Goal: Information Seeking & Learning: Learn about a topic

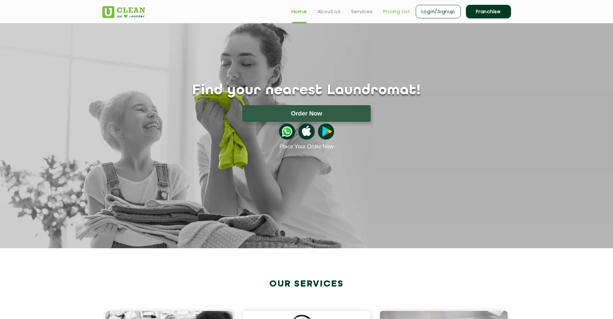
click at [397, 9] on link "Pricing List" at bounding box center [396, 12] width 27 height 8
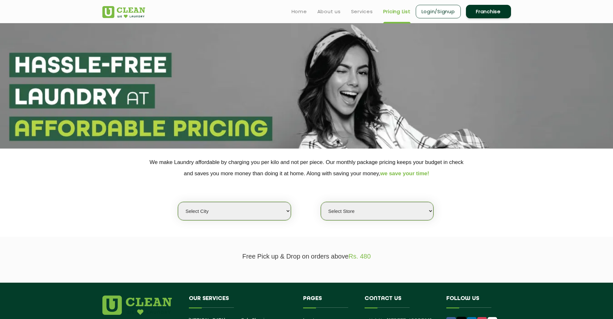
click at [248, 207] on select "Select city [GEOGRAPHIC_DATA] [GEOGRAPHIC_DATA] [GEOGRAPHIC_DATA] [GEOGRAPHIC_D…" at bounding box center [234, 211] width 113 height 18
select select "5"
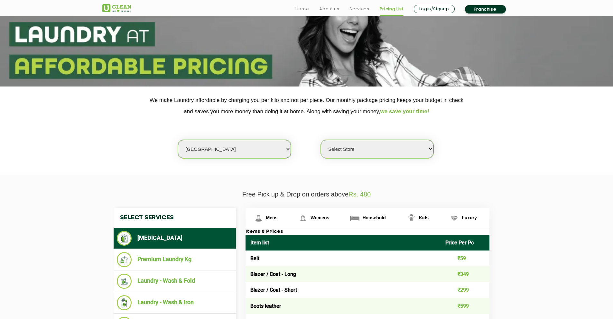
scroll to position [69, 0]
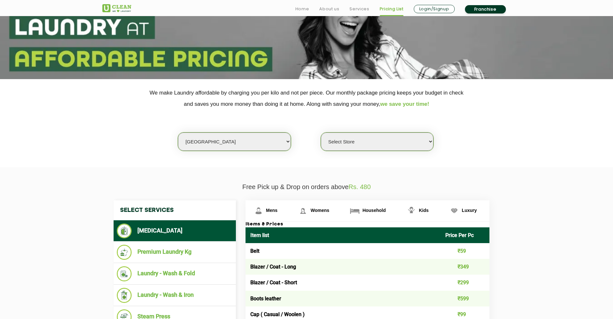
click at [375, 139] on select "Select Store UClean Narsingi UClean Nizampet UClean Sangareddy UClean Gachibowl…" at bounding box center [377, 142] width 113 height 18
select select "381"
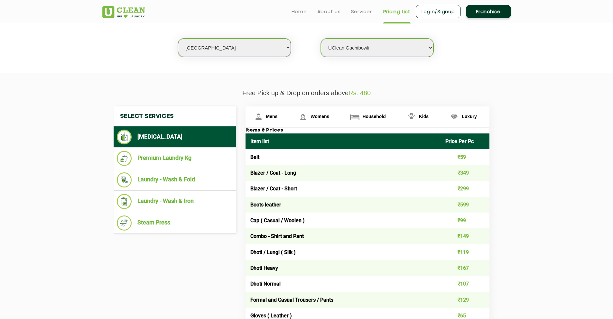
scroll to position [155, 0]
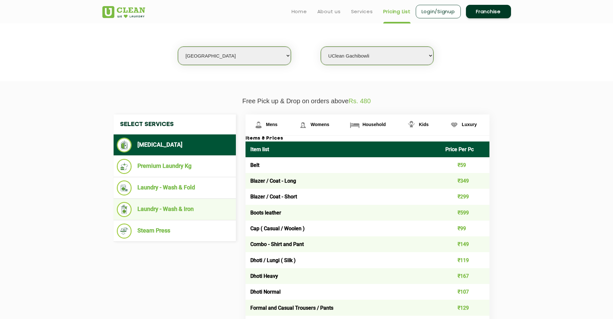
click at [181, 207] on li "Laundry - Wash & Iron" at bounding box center [175, 209] width 116 height 15
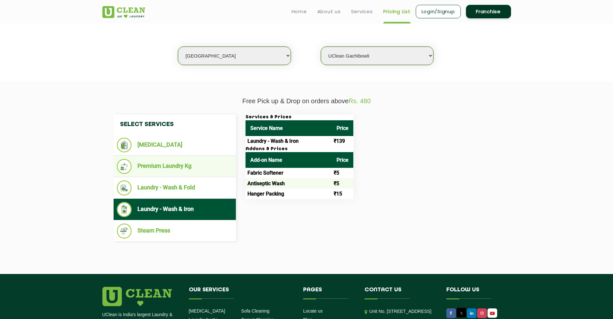
click at [183, 171] on li "Premium Laundry Kg" at bounding box center [175, 166] width 116 height 15
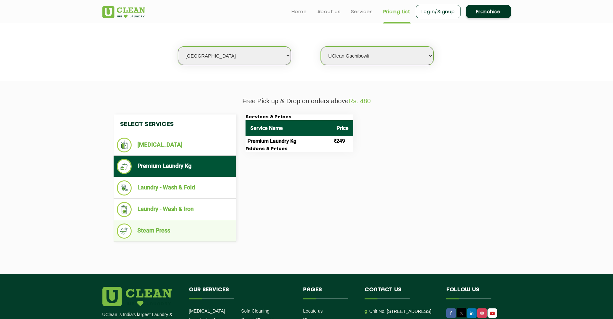
click at [168, 227] on li "Steam Press" at bounding box center [175, 231] width 116 height 15
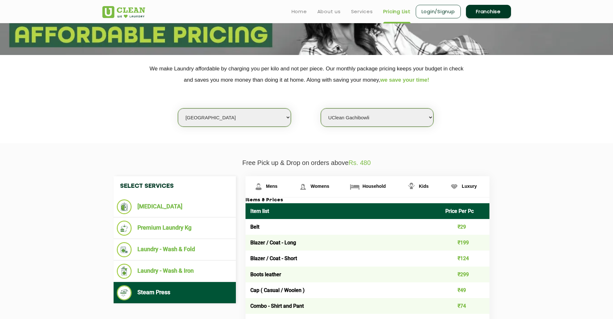
scroll to position [0, 0]
